Goal: Transaction & Acquisition: Purchase product/service

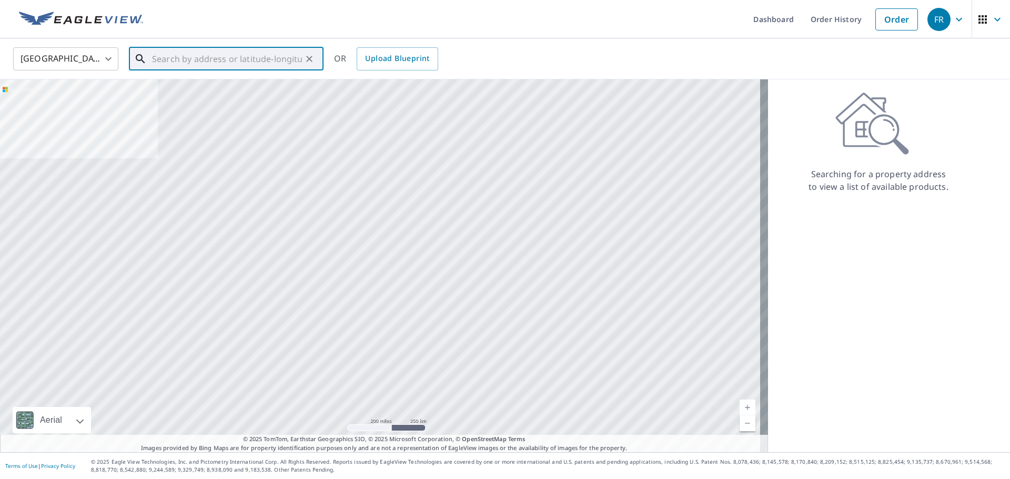
click at [223, 65] on input "text" at bounding box center [227, 58] width 150 height 29
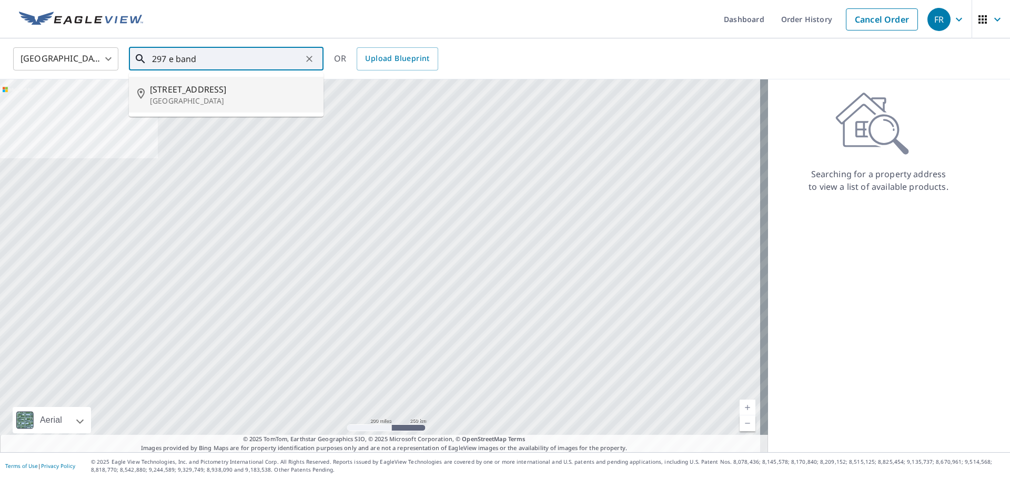
click at [206, 100] on p "[GEOGRAPHIC_DATA]" at bounding box center [232, 101] width 165 height 11
type input "[STREET_ADDRESS]"
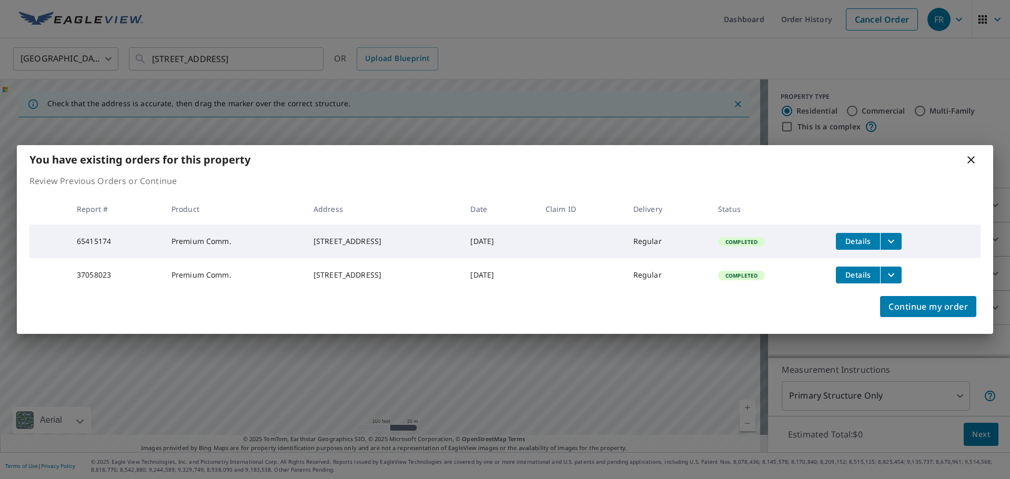
click at [897, 273] on icon "filesDropdownBtn-37058023" at bounding box center [891, 275] width 13 height 13
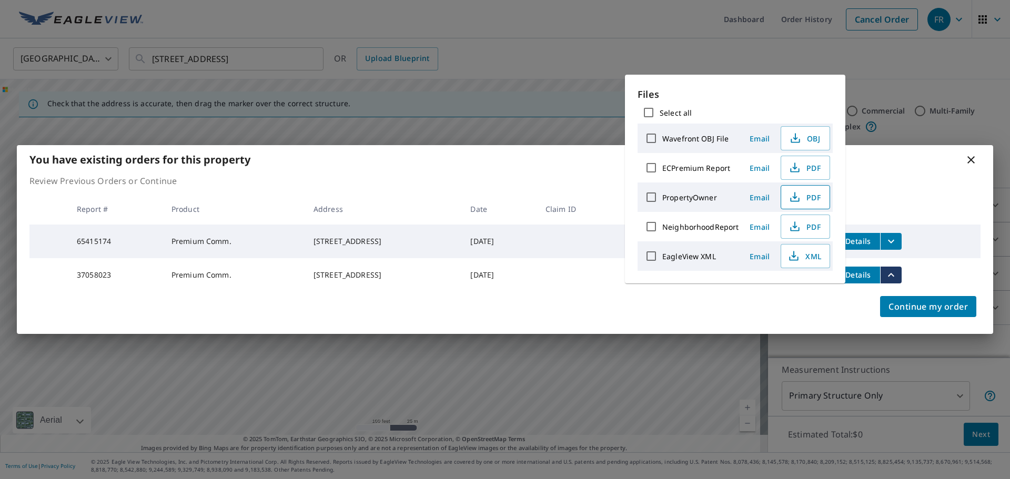
click at [808, 199] on span "PDF" at bounding box center [804, 197] width 34 height 13
click at [812, 162] on span "PDF" at bounding box center [804, 167] width 34 height 13
click at [976, 156] on icon at bounding box center [971, 160] width 13 height 13
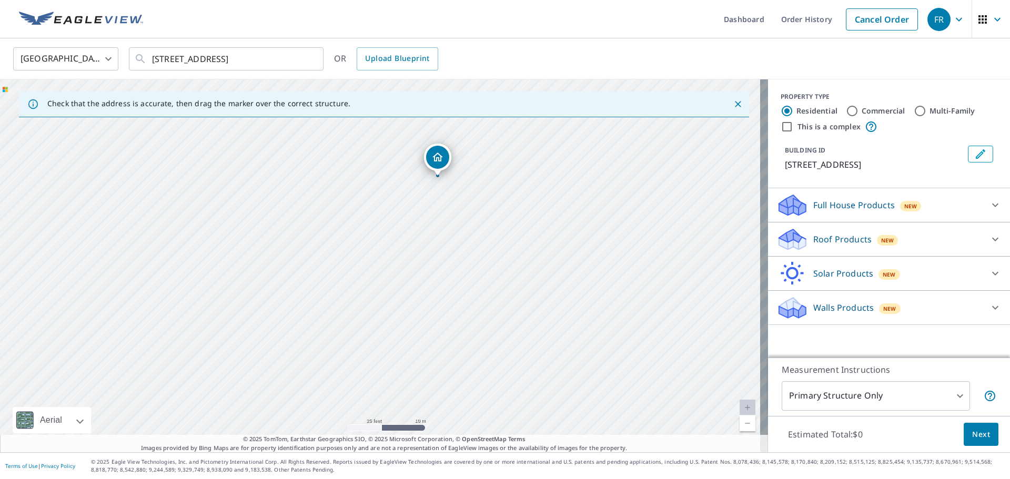
drag, startPoint x: 418, startPoint y: 340, endPoint x: 433, endPoint y: 216, distance: 124.6
click at [433, 216] on div "[STREET_ADDRESS]" at bounding box center [384, 265] width 768 height 373
drag, startPoint x: 439, startPoint y: 166, endPoint x: 378, endPoint y: 243, distance: 98.8
click at [866, 110] on label "Commercial" at bounding box center [884, 111] width 44 height 11
click at [859, 110] on input "Commercial" at bounding box center [852, 111] width 13 height 13
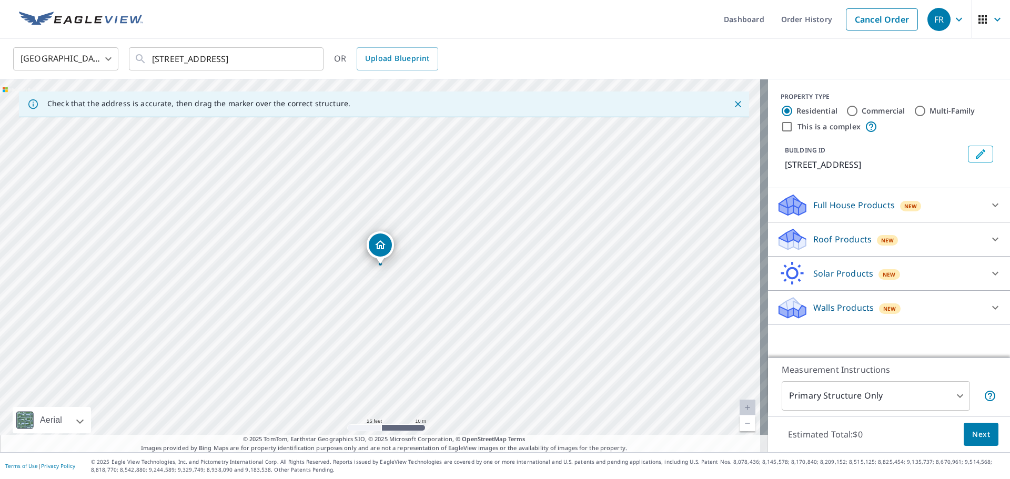
radio input "true"
type input "4"
click at [806, 128] on label "This is a complex" at bounding box center [828, 127] width 63 height 11
click at [793, 128] on input "This is a complex" at bounding box center [787, 126] width 13 height 13
checkbox input "true"
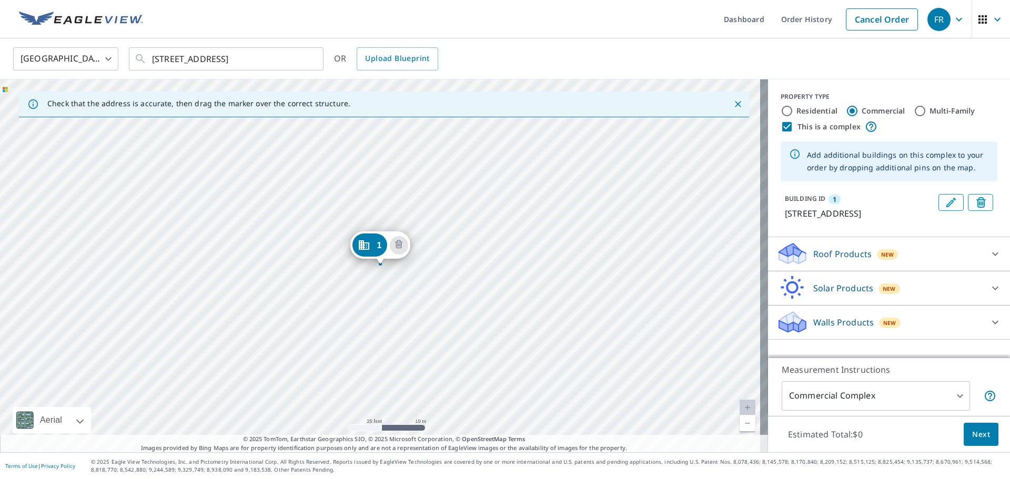
click at [412, 343] on div "1 [STREET_ADDRESS]" at bounding box center [384, 265] width 768 height 373
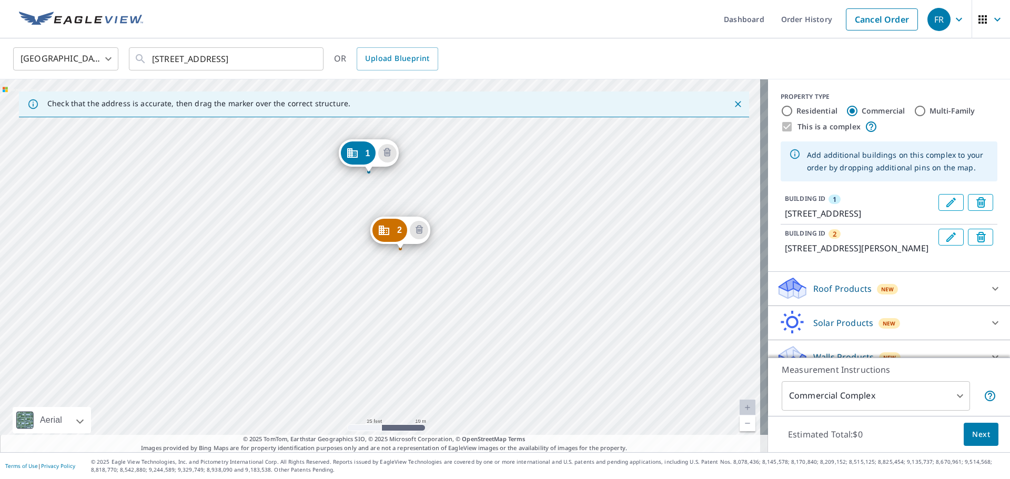
drag, startPoint x: 523, startPoint y: 217, endPoint x: 513, endPoint y: 228, distance: 14.5
click at [513, 228] on div "2 [STREET_ADDRESS][PERSON_NAME] 1 [STREET_ADDRESS]" at bounding box center [384, 265] width 768 height 373
click at [832, 128] on label "This is a complex" at bounding box center [828, 127] width 63 height 11
click at [809, 129] on label "This is a complex" at bounding box center [828, 127] width 63 height 11
click at [893, 111] on label "Commercial" at bounding box center [884, 111] width 44 height 11
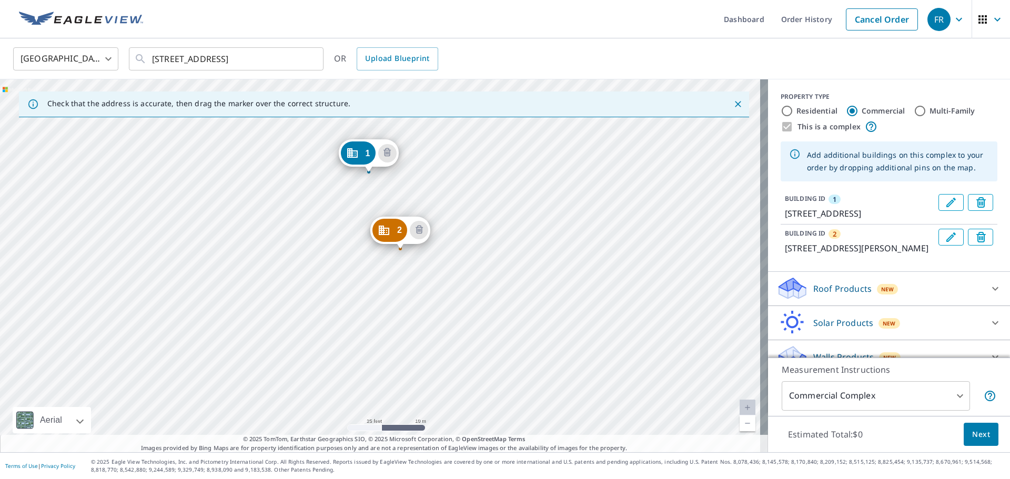
click at [859, 111] on input "Commercial" at bounding box center [852, 111] width 13 height 13
click at [883, 110] on label "Commercial" at bounding box center [884, 111] width 44 height 11
click at [859, 110] on input "Commercial" at bounding box center [852, 111] width 13 height 13
click at [733, 105] on icon "Close" at bounding box center [738, 104] width 11 height 11
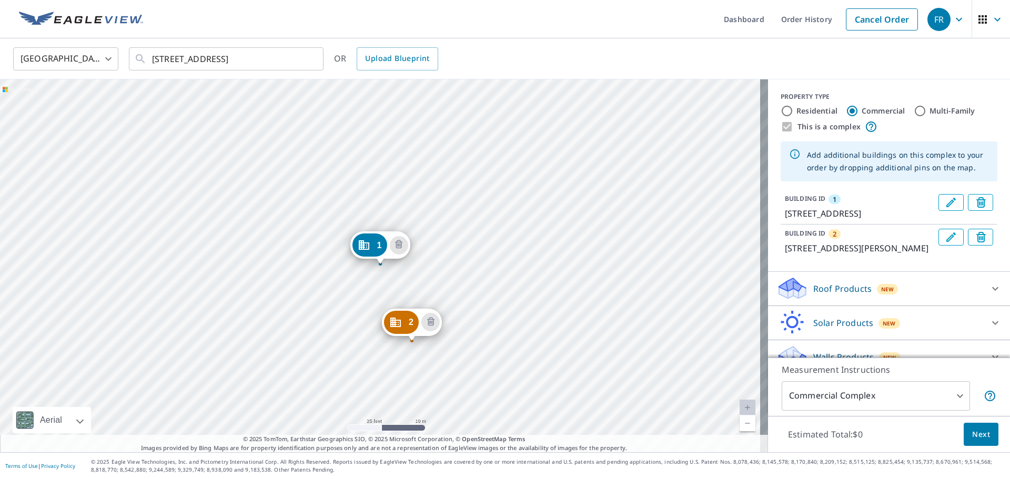
click at [802, 111] on label "Residential" at bounding box center [816, 111] width 41 height 11
click at [793, 111] on input "Residential" at bounding box center [787, 111] width 13 height 13
radio input "true"
type input "1"
click at [837, 125] on label "This is a complex" at bounding box center [828, 127] width 63 height 11
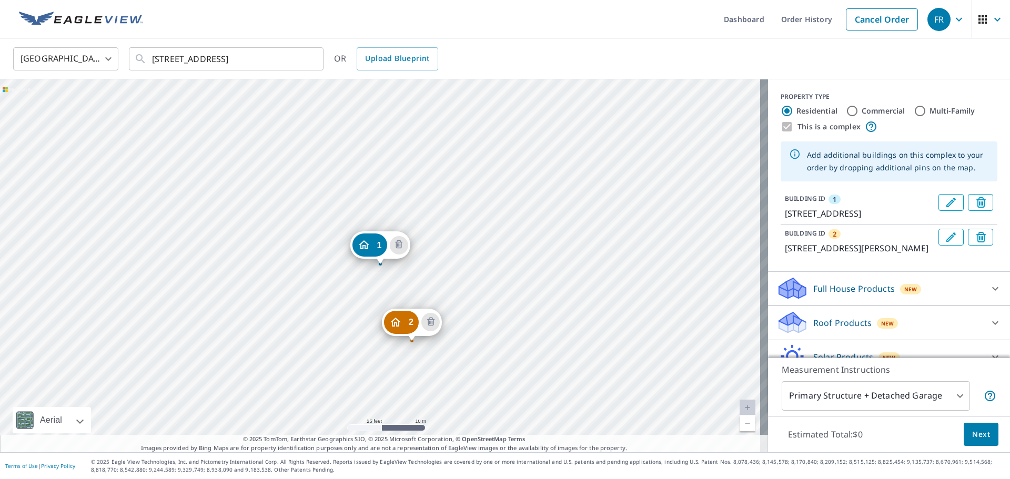
click at [976, 245] on icon "Delete building 2" at bounding box center [982, 238] width 13 height 13
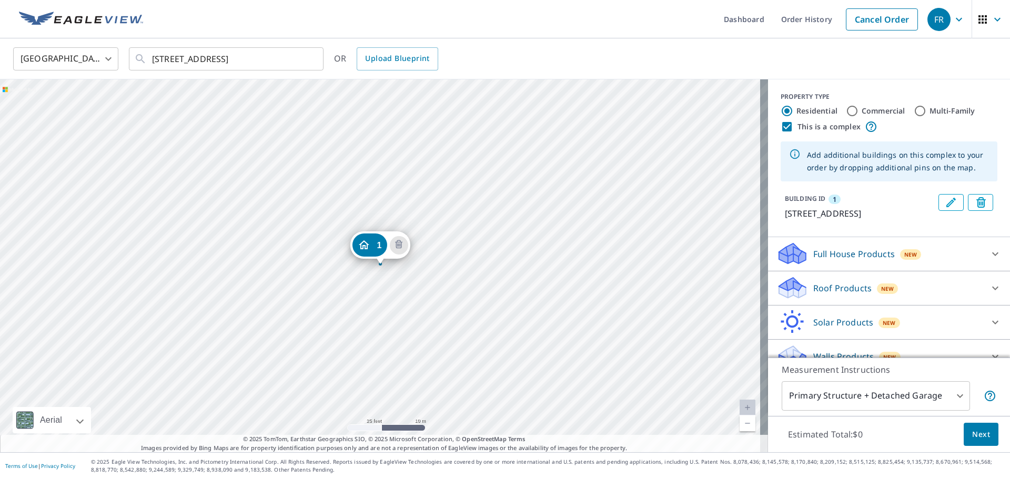
click at [804, 129] on label "This is a complex" at bounding box center [828, 127] width 63 height 11
click at [793, 129] on input "This is a complex" at bounding box center [787, 126] width 13 height 13
checkbox input "false"
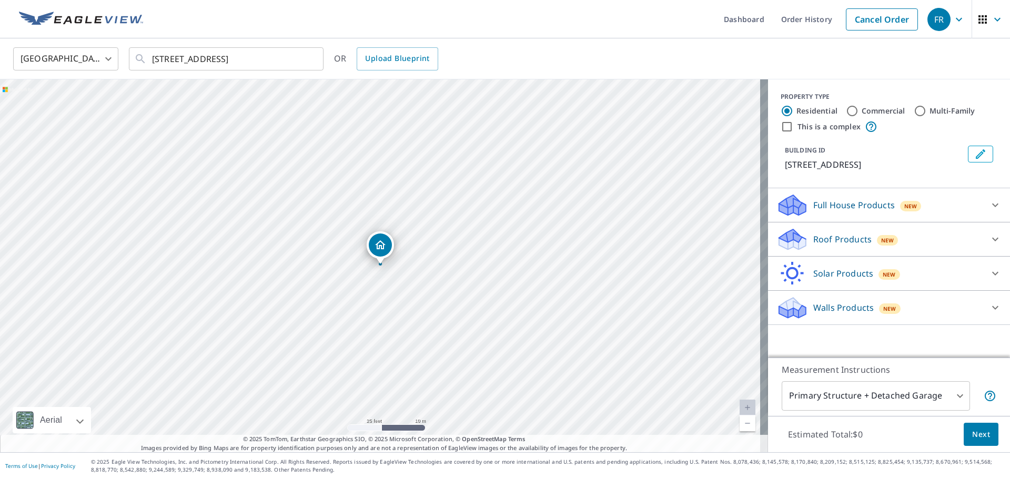
click at [852, 110] on div "Commercial" at bounding box center [875, 111] width 59 height 13
click at [846, 113] on input "Commercial" at bounding box center [852, 111] width 13 height 13
radio input "true"
type input "4"
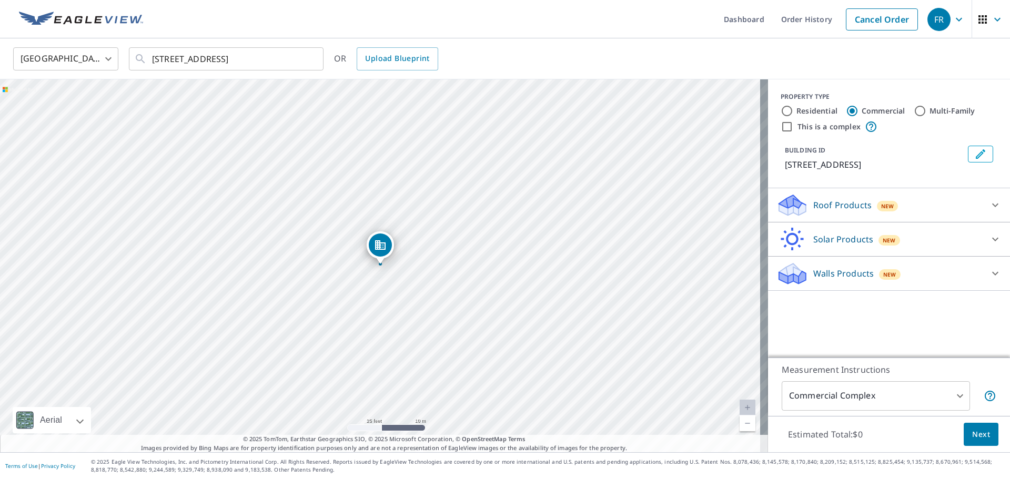
click at [848, 201] on p "Roof Products" at bounding box center [842, 205] width 58 height 13
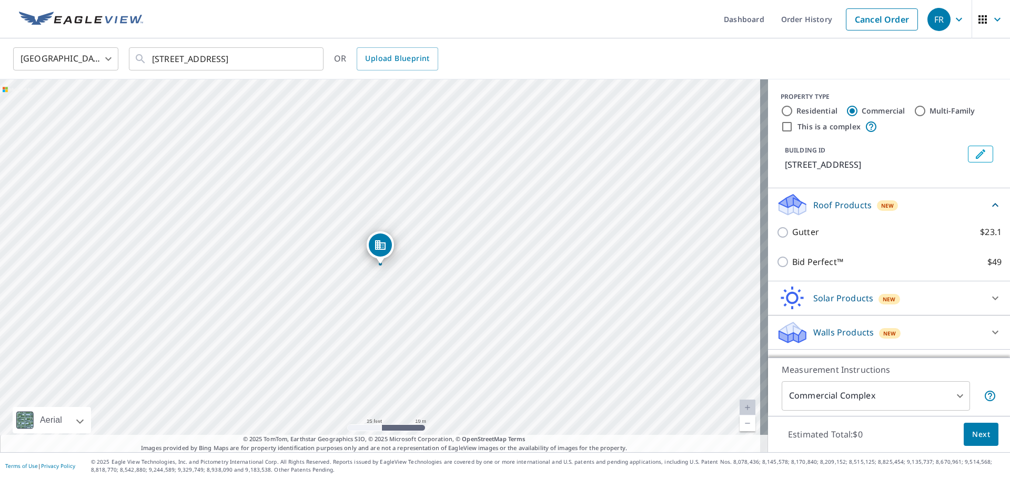
click at [824, 203] on p "Roof Products" at bounding box center [842, 205] width 58 height 13
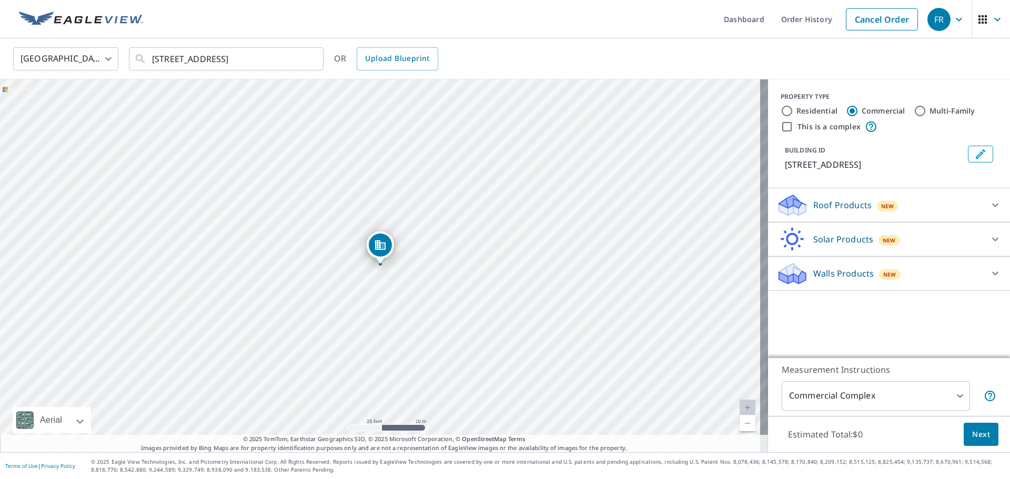
click at [824, 202] on p "Roof Products" at bounding box center [842, 205] width 58 height 13
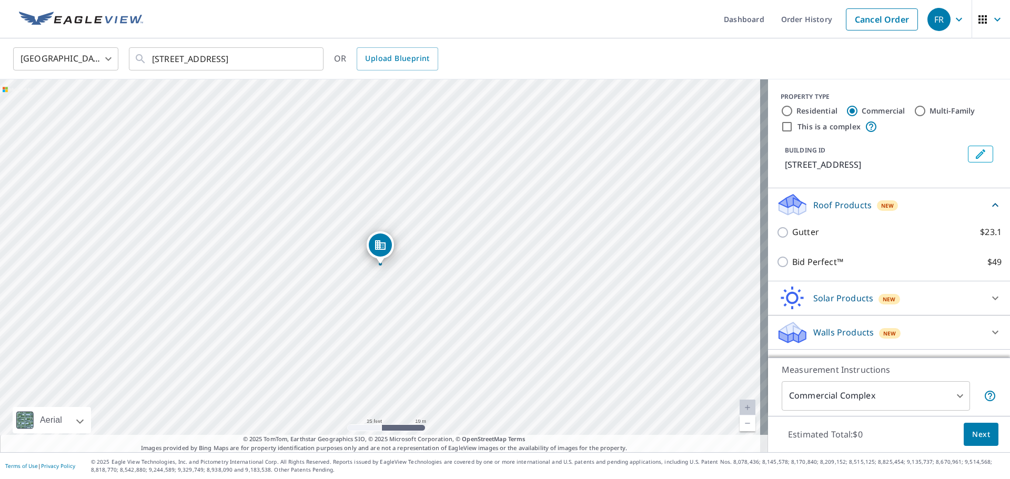
click at [824, 202] on p "Roof Products" at bounding box center [842, 205] width 58 height 13
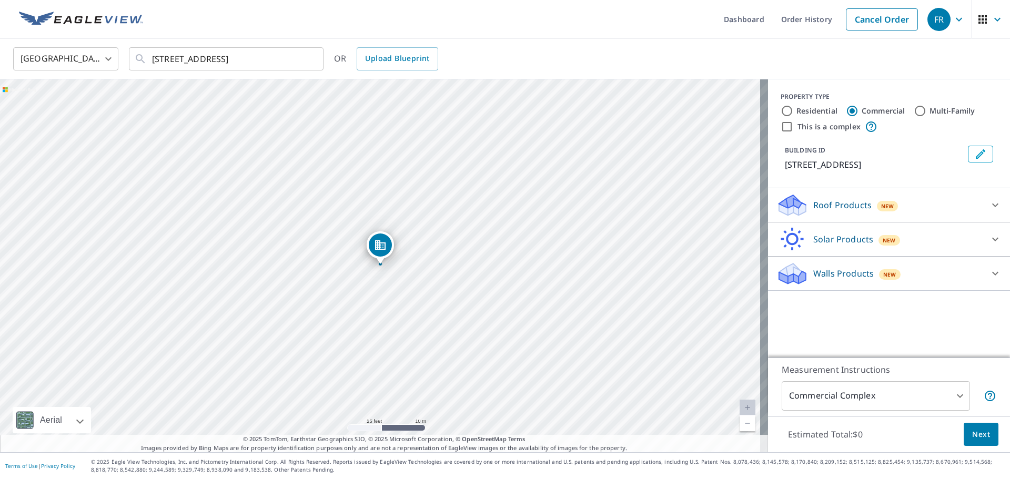
click at [826, 239] on p "Solar Products" at bounding box center [843, 239] width 60 height 13
click at [826, 238] on p "Solar Products" at bounding box center [843, 239] width 60 height 13
click at [953, 109] on label "Multi-Family" at bounding box center [953, 111] width 46 height 11
click at [926, 109] on input "Multi-Family" at bounding box center [920, 111] width 13 height 13
radio input "true"
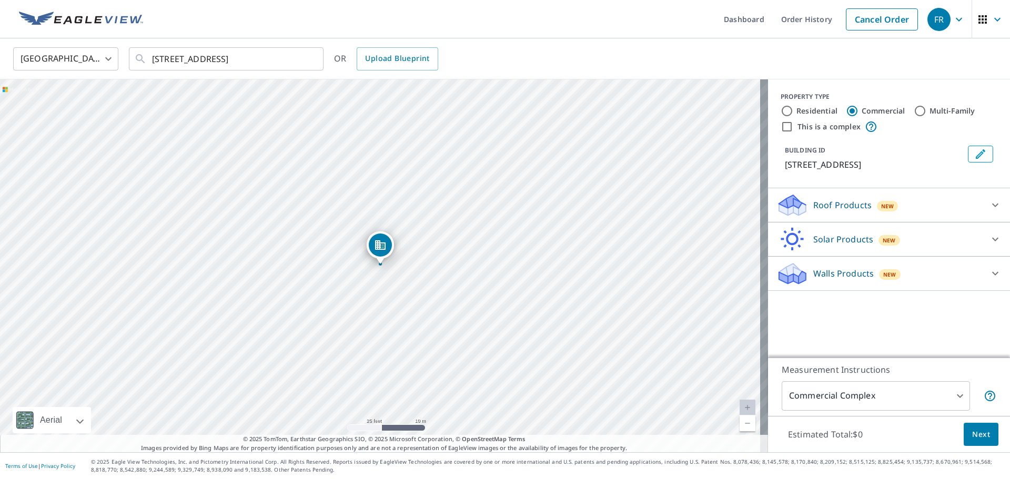
type input "2"
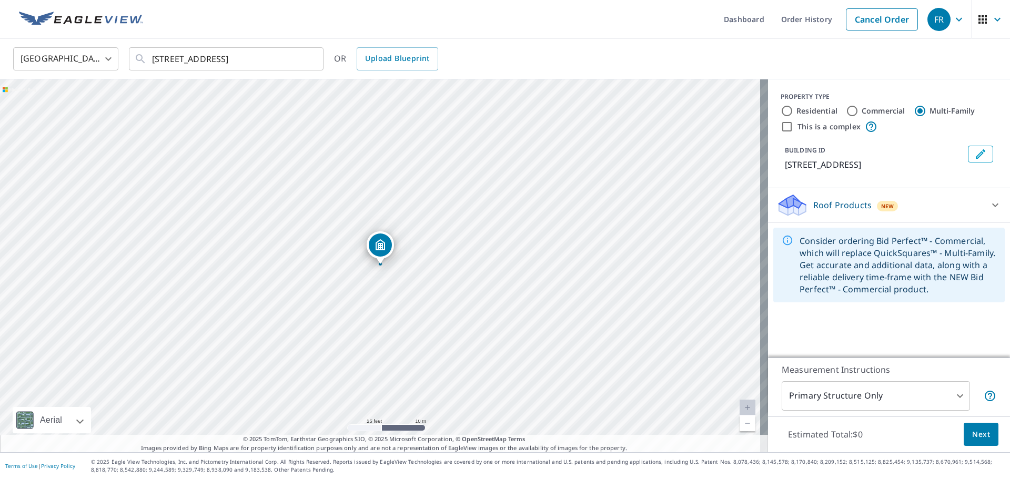
click at [816, 113] on label "Residential" at bounding box center [816, 111] width 41 height 11
click at [793, 113] on input "Residential" at bounding box center [787, 111] width 13 height 13
radio input "true"
type input "1"
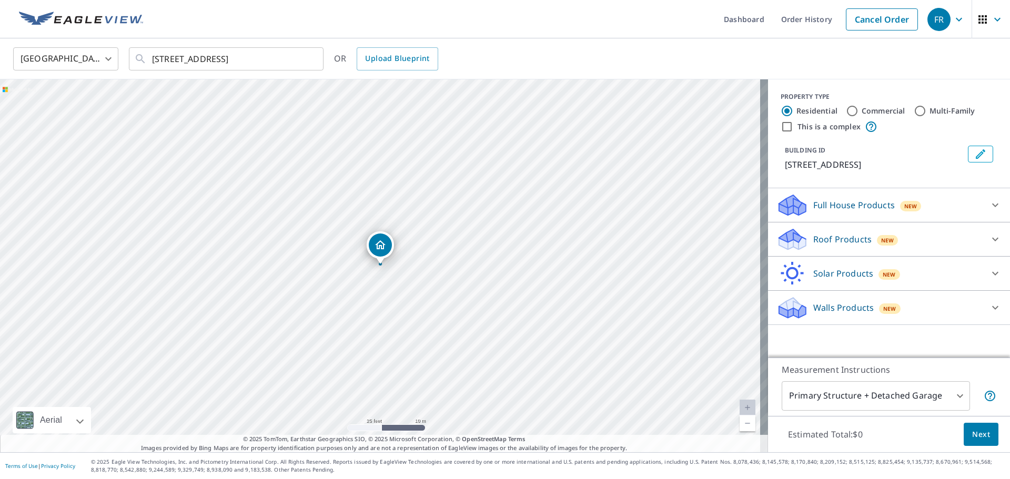
click at [840, 239] on p "Roof Products" at bounding box center [842, 239] width 58 height 13
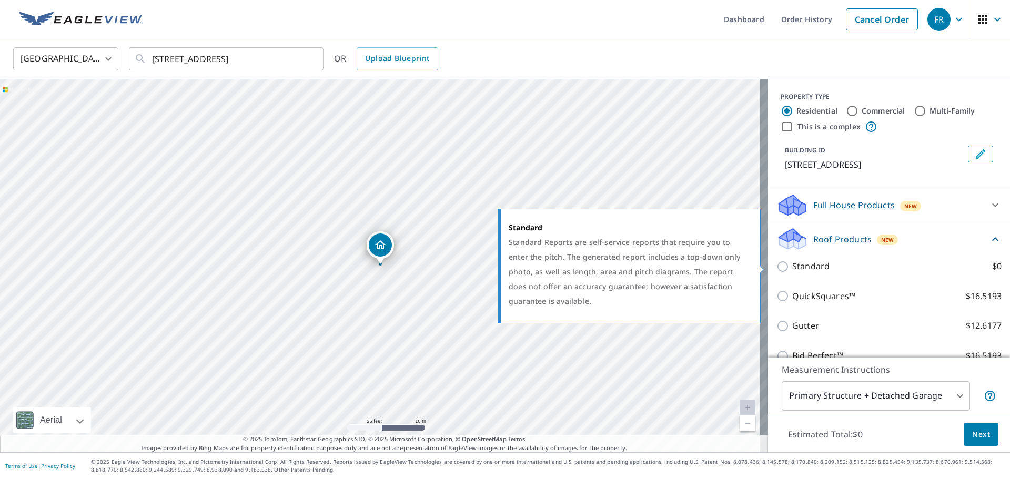
click at [810, 268] on p "Standard" at bounding box center [810, 266] width 37 height 13
click at [792, 268] on input "Standard $0" at bounding box center [784, 266] width 16 height 13
checkbox input "true"
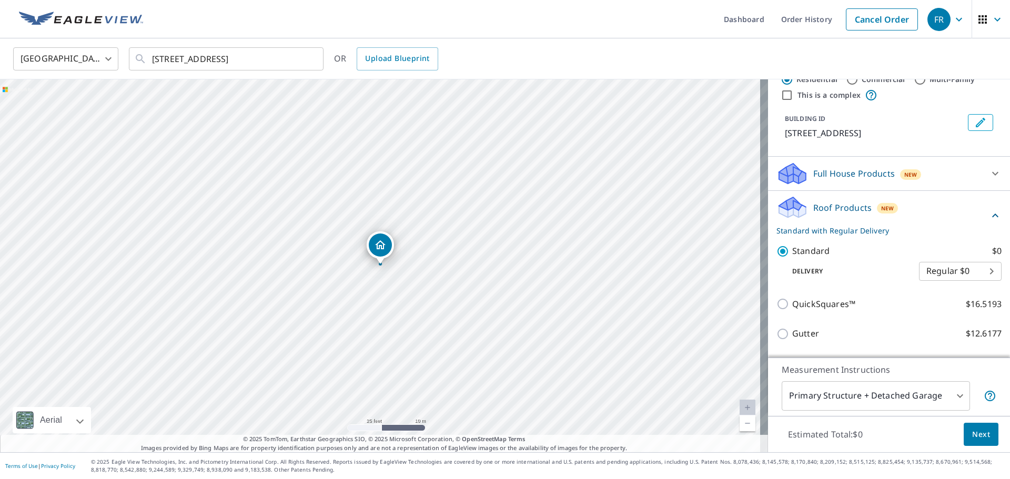
scroll to position [156, 0]
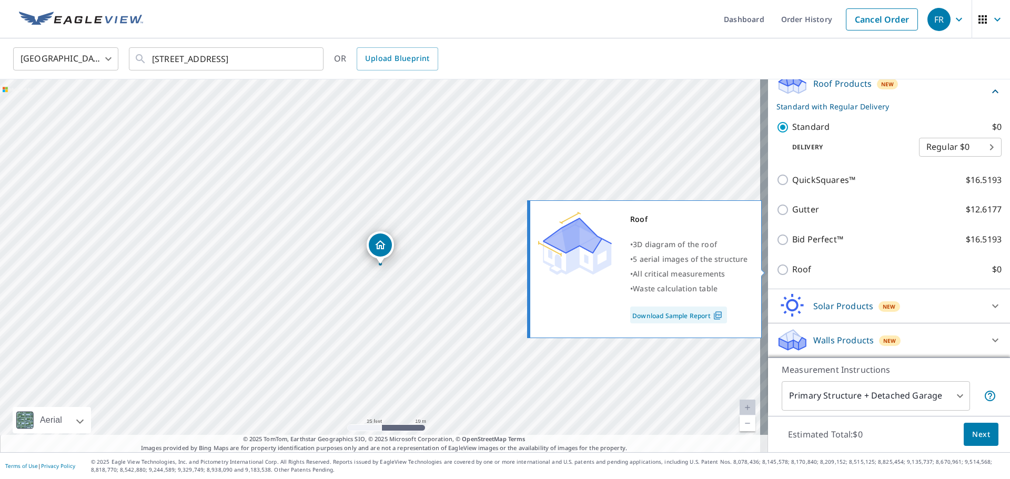
click at [802, 268] on p "Roof" at bounding box center [801, 269] width 19 height 13
click at [792, 268] on input "Roof $0" at bounding box center [784, 270] width 16 height 13
checkbox input "true"
type input "3"
checkbox input "false"
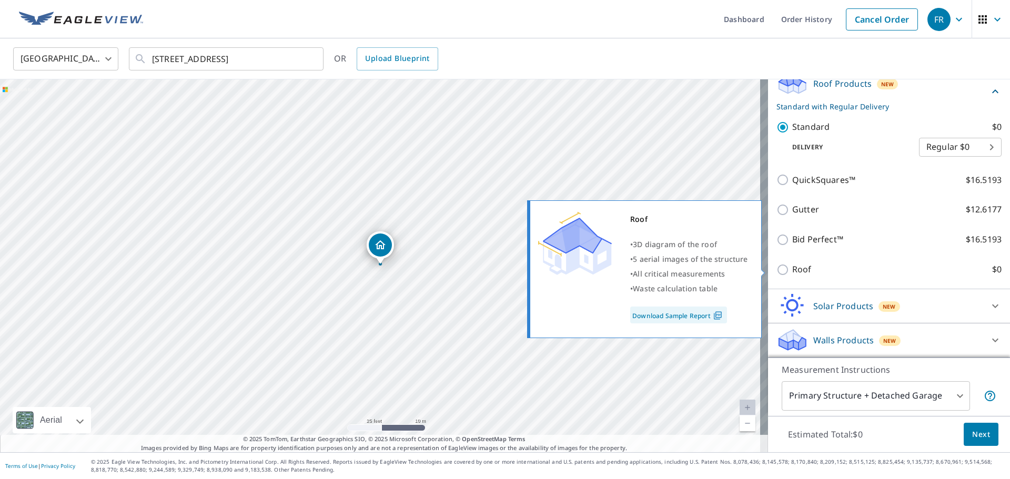
scroll to position [127, 0]
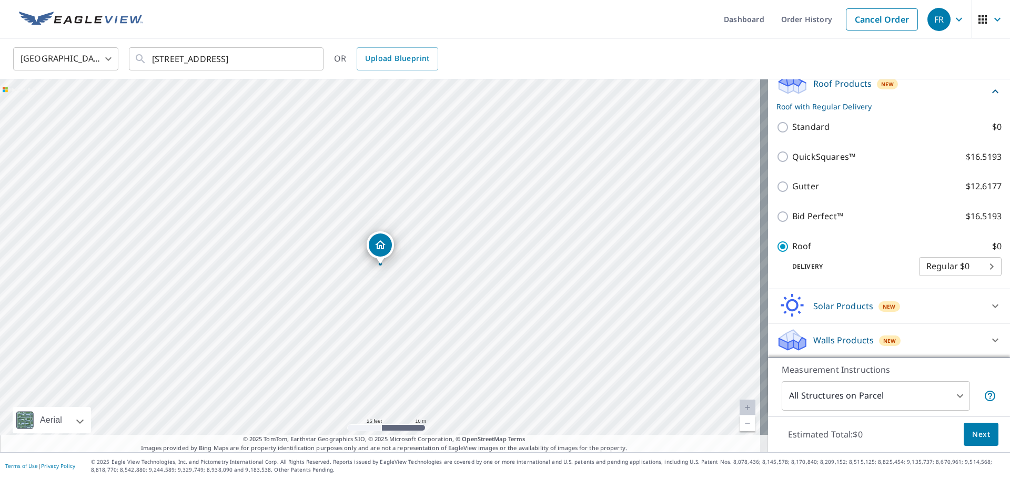
click at [864, 398] on body "FR FR Dashboard Order History Cancel Order FR [GEOGRAPHIC_DATA] [GEOGRAPHIC_DAT…" at bounding box center [505, 239] width 1010 height 479
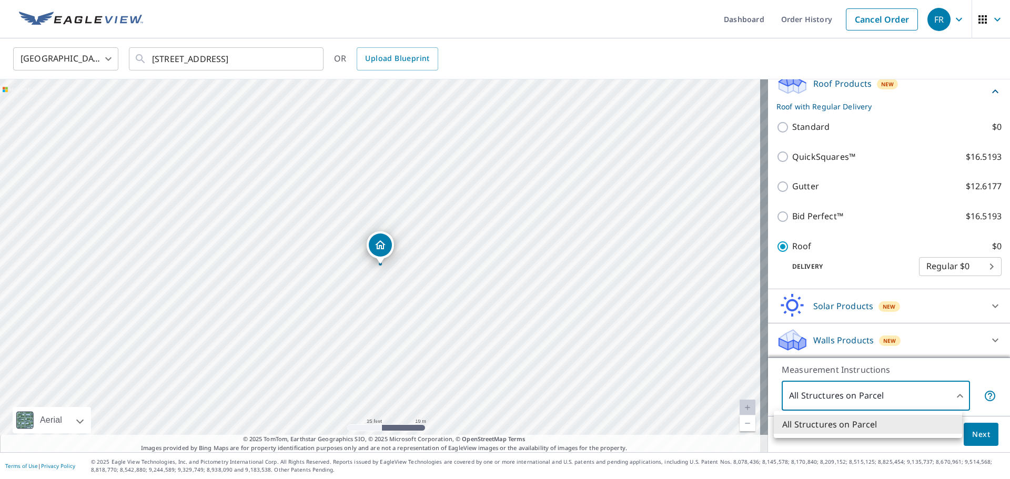
click at [976, 439] on div at bounding box center [505, 239] width 1010 height 479
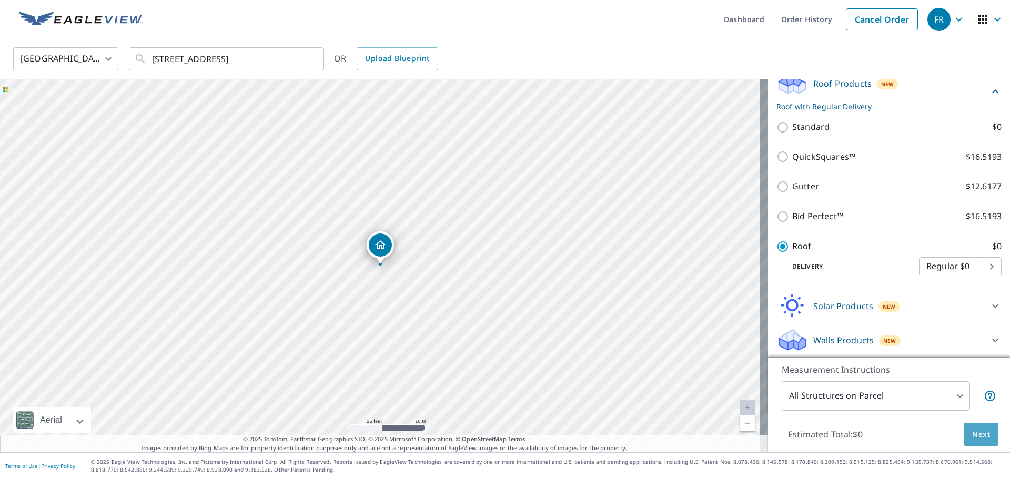
click at [981, 435] on span "Next" at bounding box center [981, 434] width 18 height 13
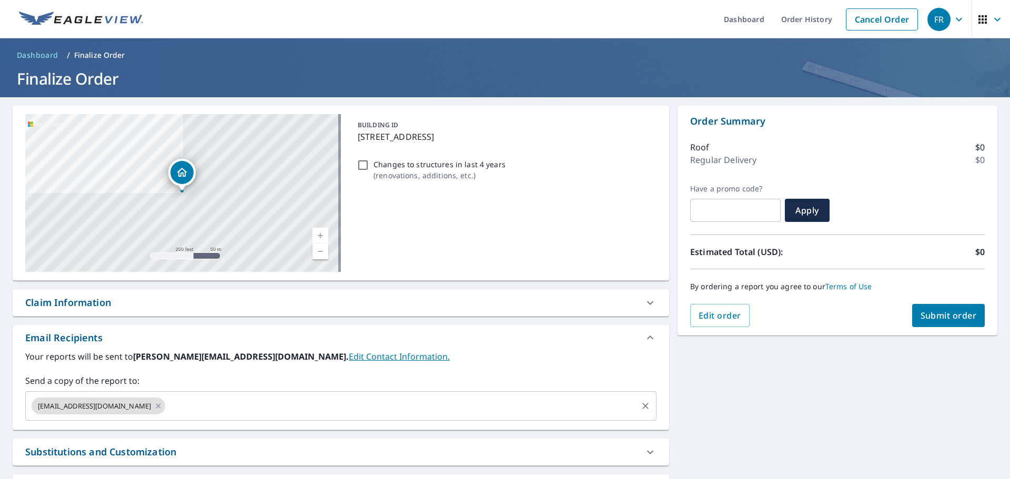
click at [167, 409] on input "text" at bounding box center [401, 406] width 469 height 20
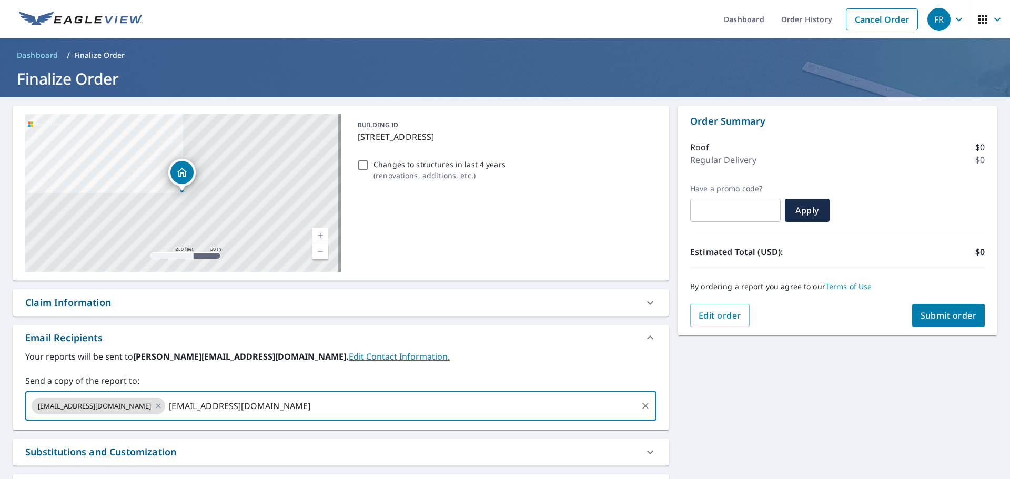
type input "[EMAIL_ADDRESS][DOMAIN_NAME]"
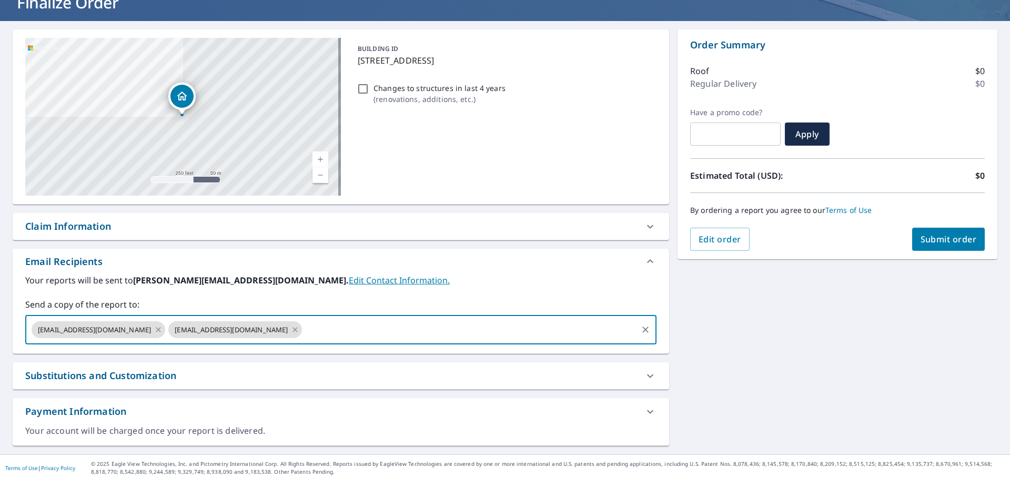
scroll to position [78, 0]
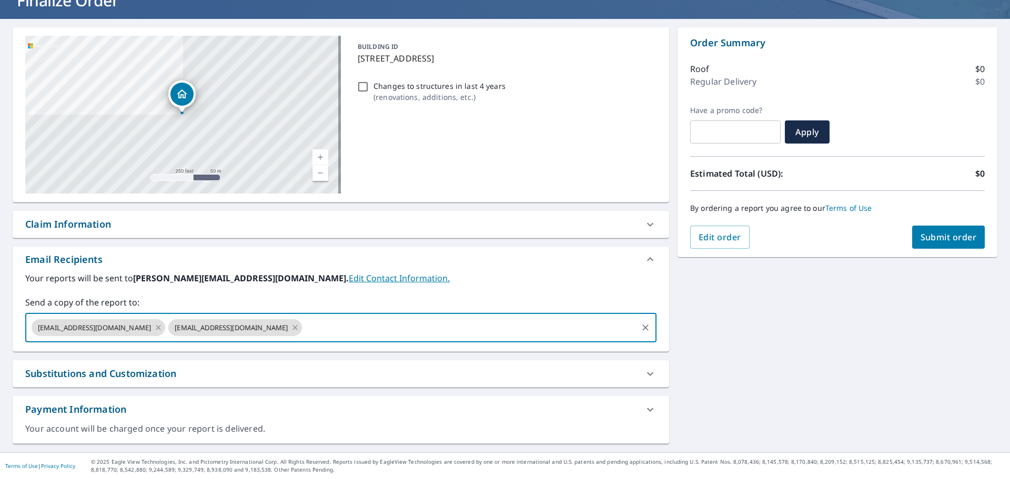
click at [98, 236] on div "Claim Information" at bounding box center [341, 224] width 657 height 27
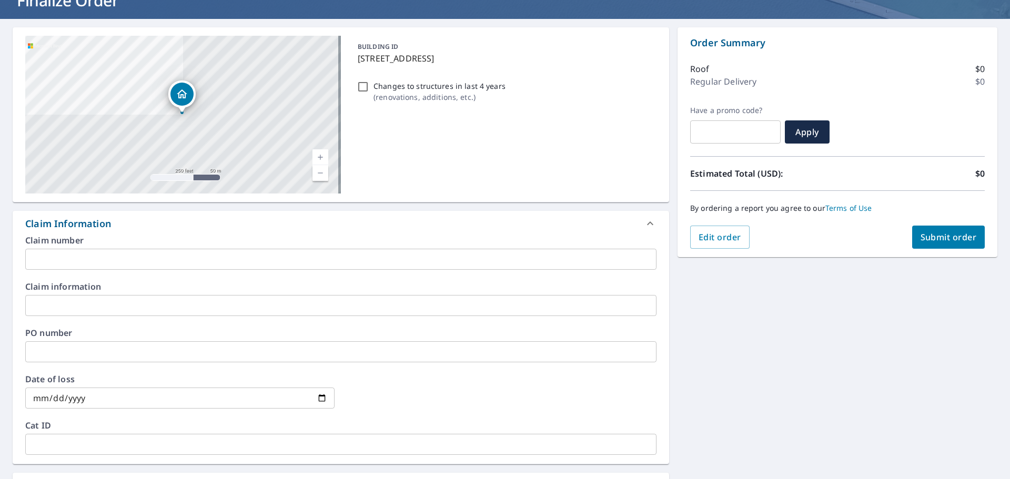
click at [105, 224] on div "Claim Information" at bounding box center [68, 224] width 86 height 14
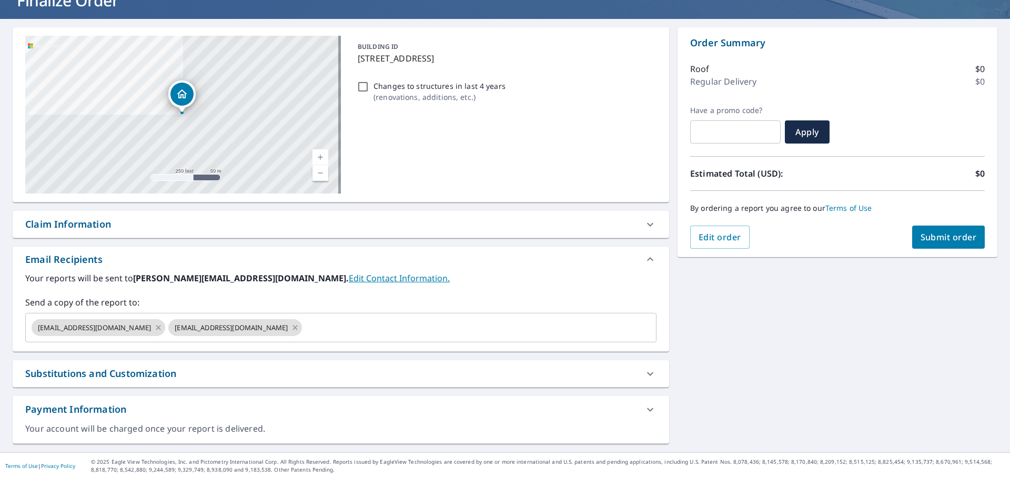
click at [107, 382] on div "Substitutions and Customization" at bounding box center [341, 373] width 657 height 27
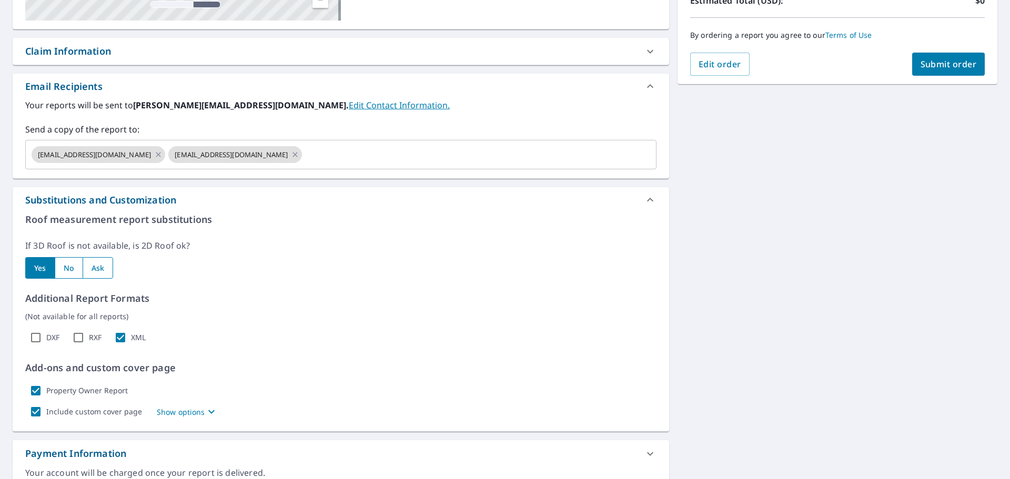
scroll to position [254, 0]
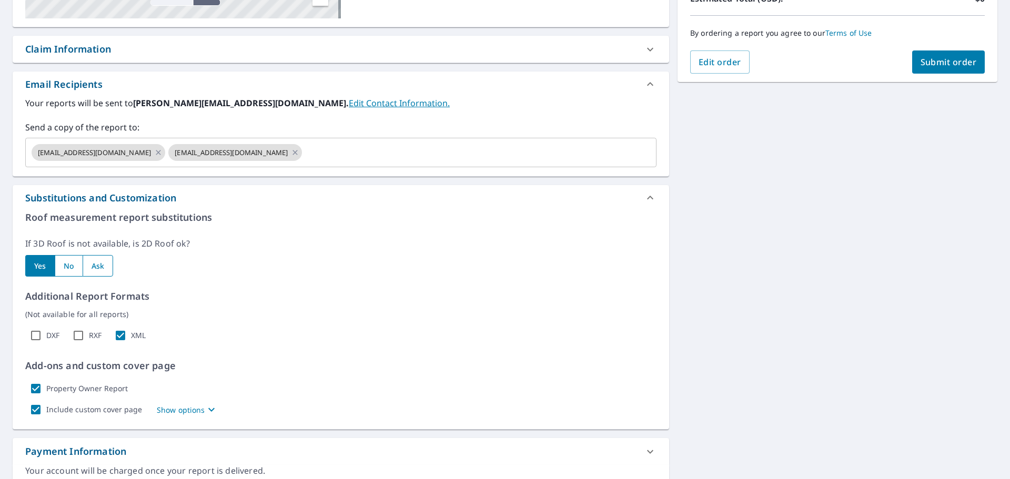
click at [195, 410] on p "Show options" at bounding box center [181, 410] width 48 height 11
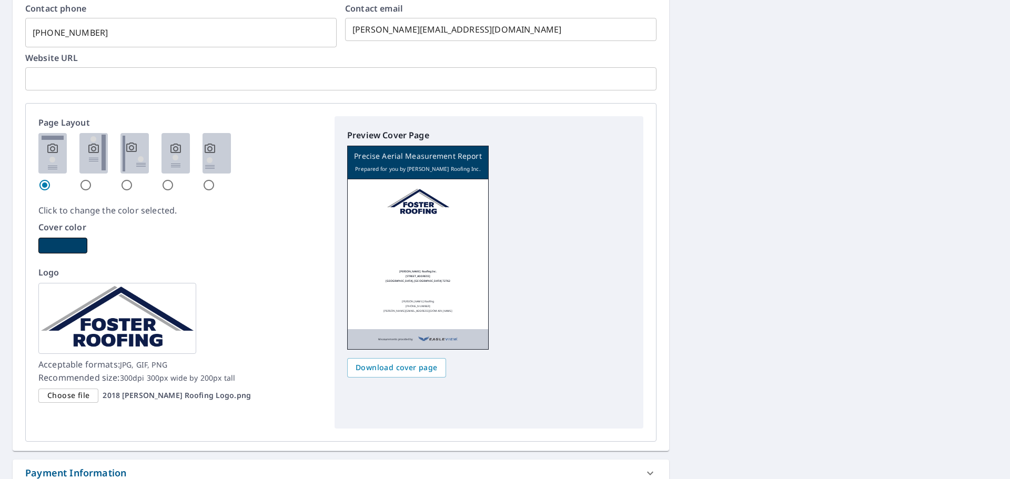
scroll to position [1049, 0]
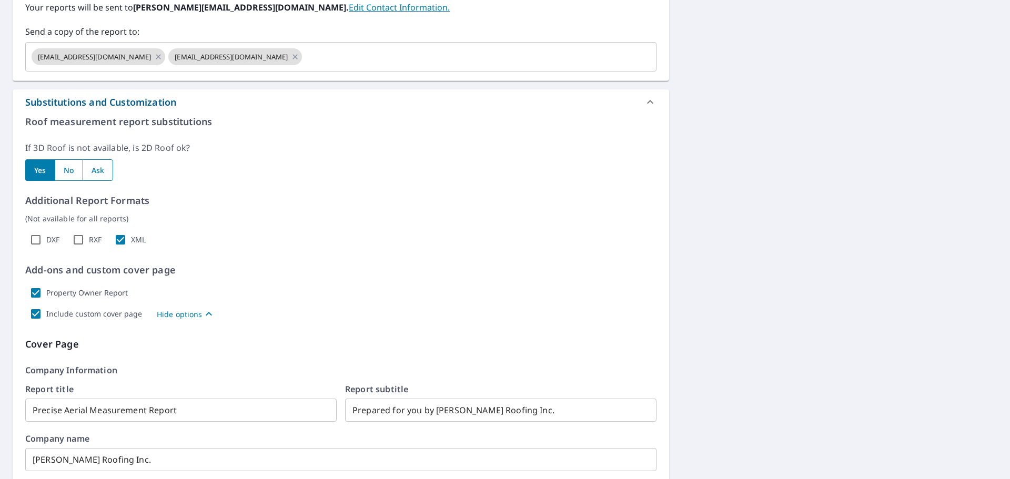
click at [154, 109] on div "Substitutions and Customization" at bounding box center [341, 101] width 657 height 25
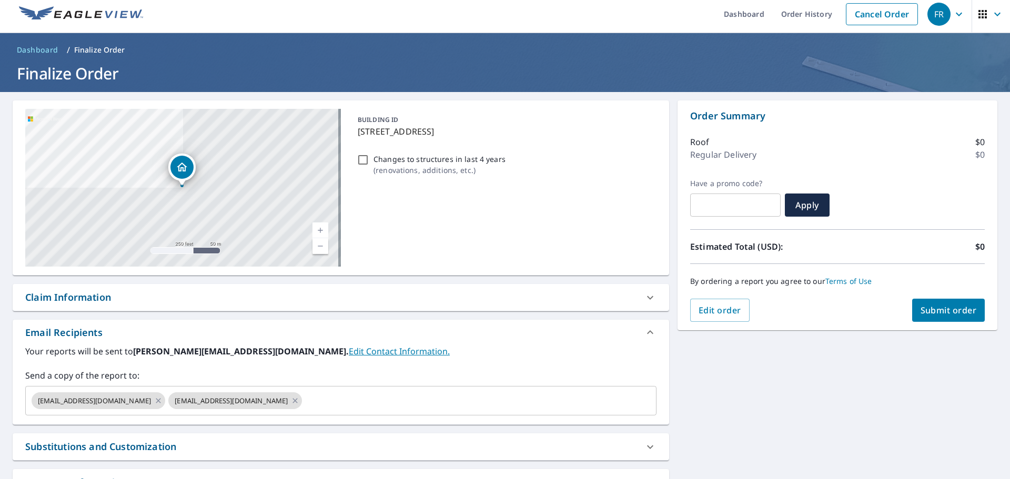
scroll to position [0, 0]
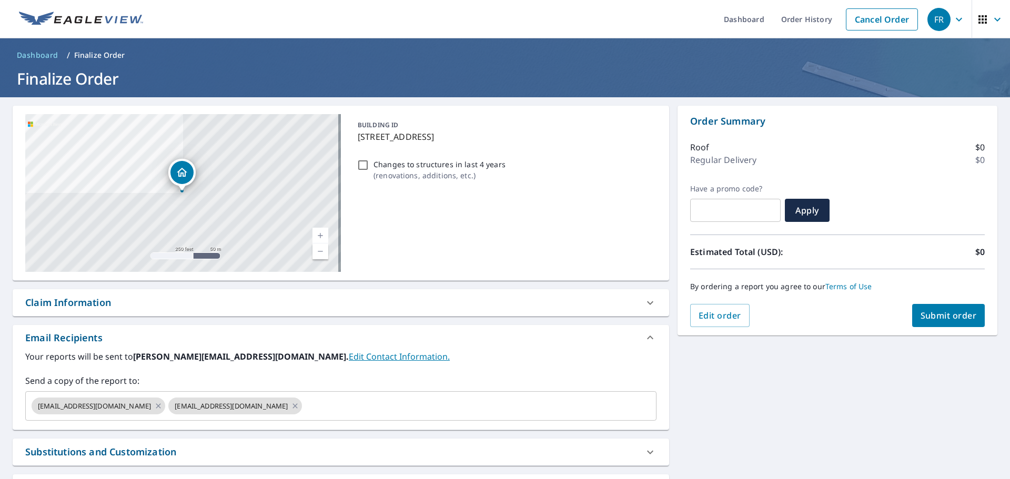
click at [185, 299] on div "Claim Information" at bounding box center [331, 303] width 612 height 14
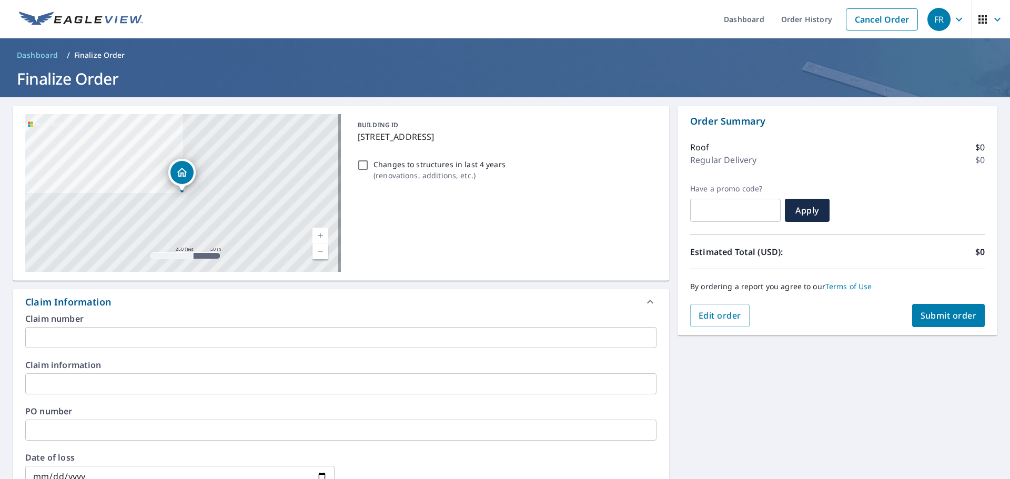
click at [185, 299] on div "Claim Information" at bounding box center [331, 302] width 612 height 14
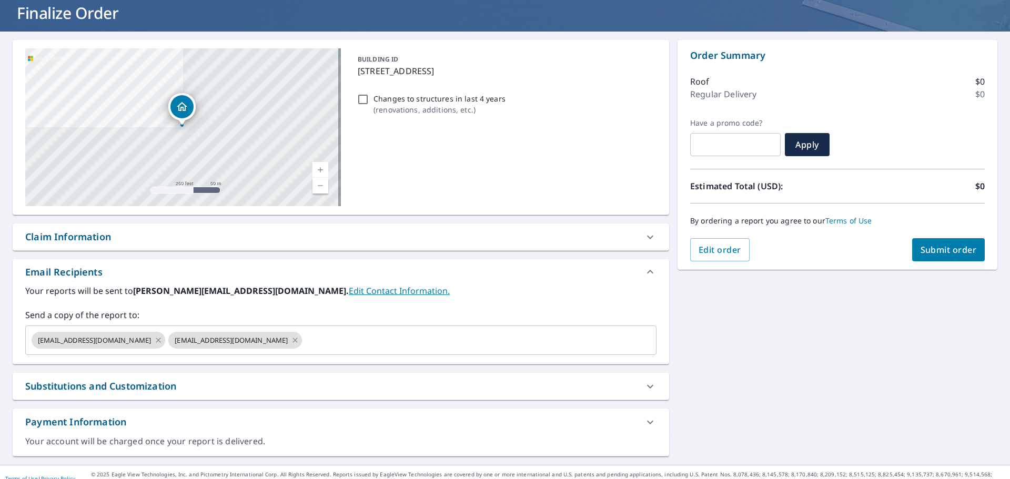
scroll to position [78, 0]
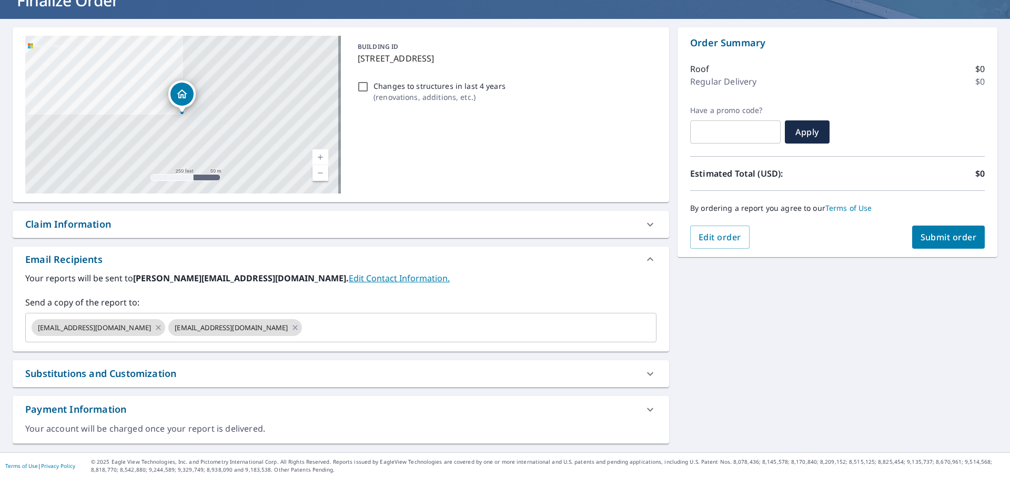
click at [314, 157] on link "Current Level 17, Zoom In" at bounding box center [320, 157] width 16 height 16
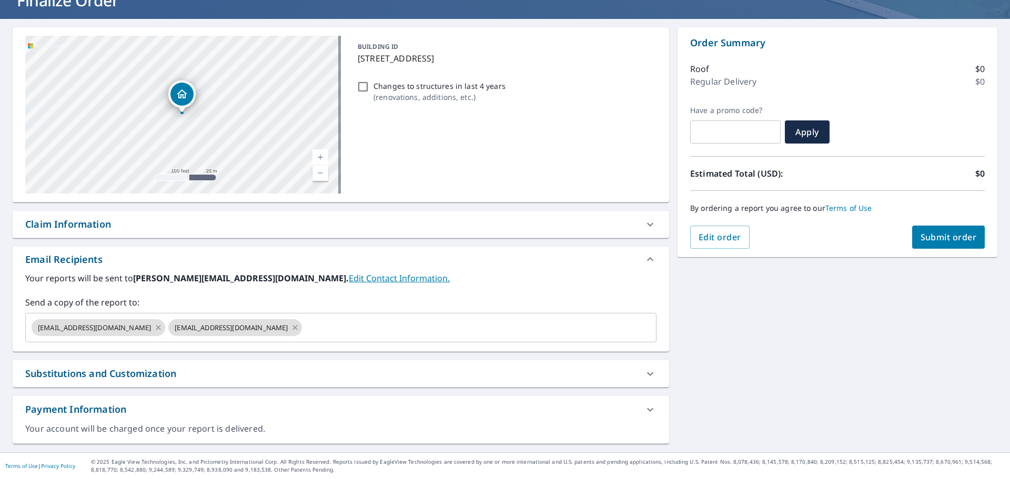
click at [314, 157] on link "Current Level 18, Zoom In" at bounding box center [320, 157] width 16 height 16
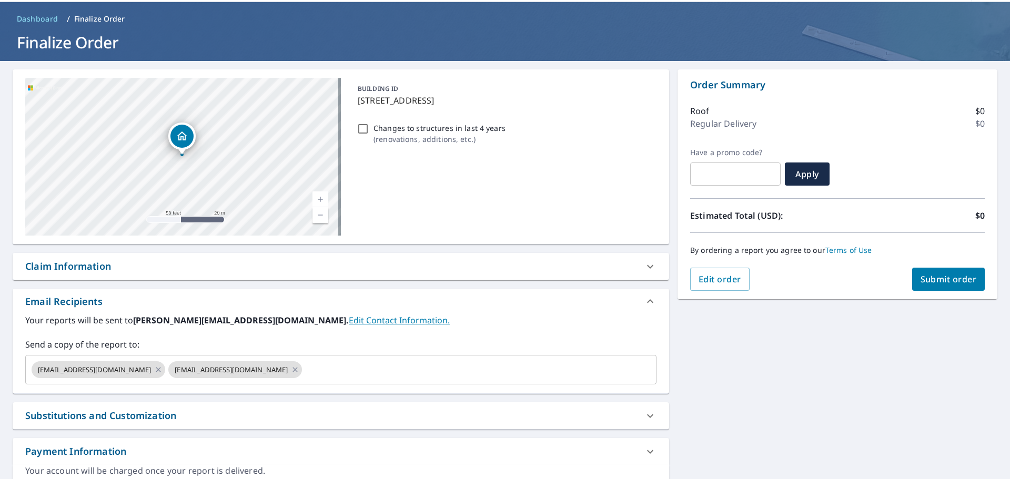
scroll to position [0, 0]
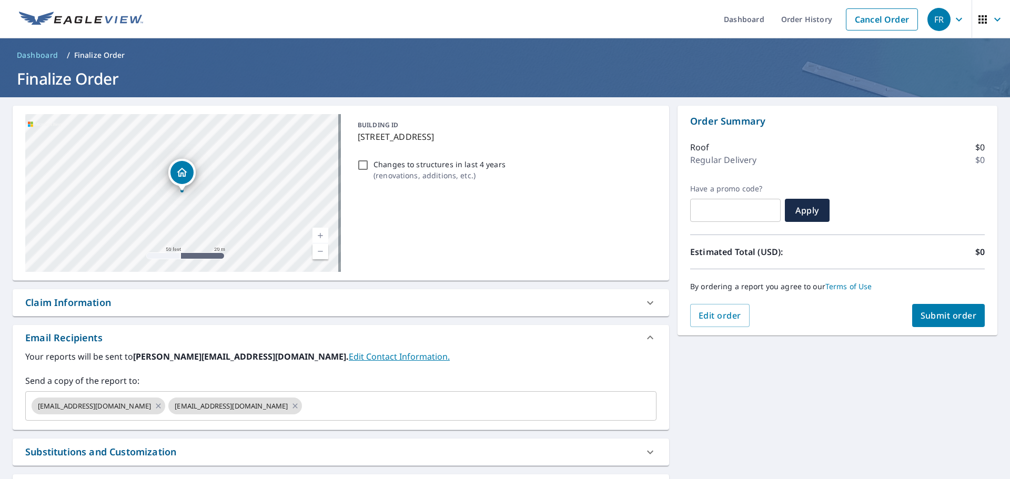
click at [941, 321] on button "Submit order" at bounding box center [948, 315] width 73 height 23
checkbox input "true"
